Goal: Information Seeking & Learning: Learn about a topic

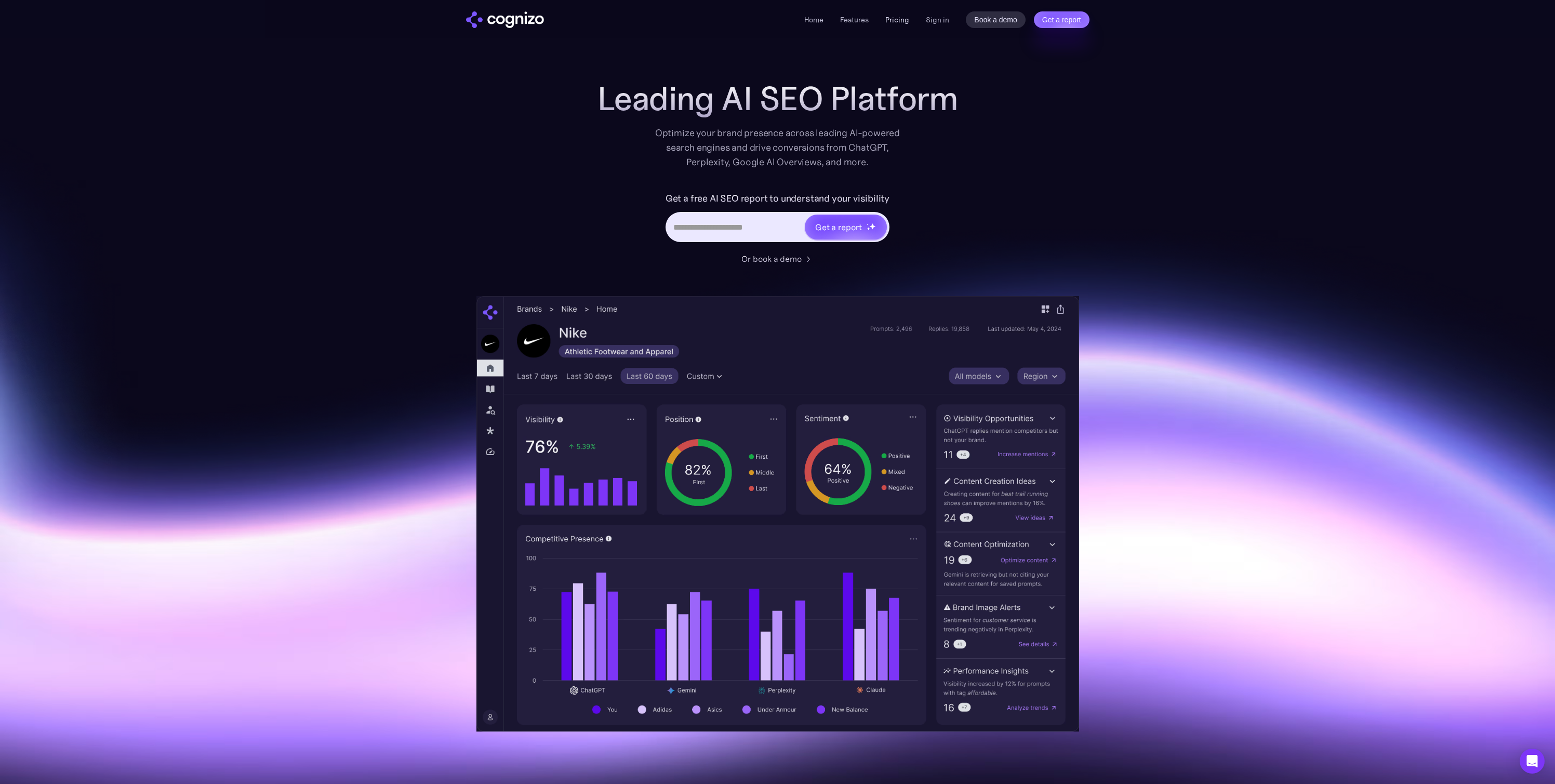
click at [897, 21] on link "Pricing" at bounding box center [897, 20] width 24 height 9
click at [901, 17] on link "Pricing" at bounding box center [897, 20] width 24 height 9
